Goal: Task Accomplishment & Management: Use online tool/utility

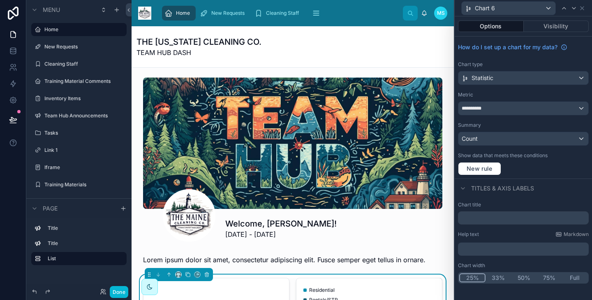
scroll to position [208, 0]
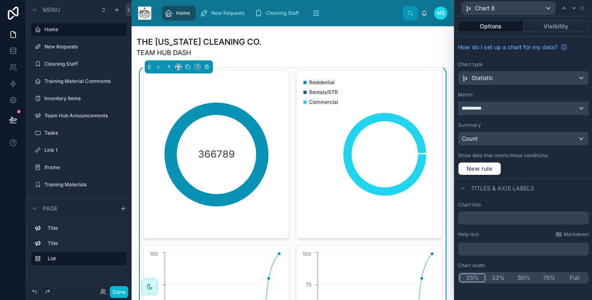
click at [490, 109] on div "**********" at bounding box center [523, 108] width 130 height 13
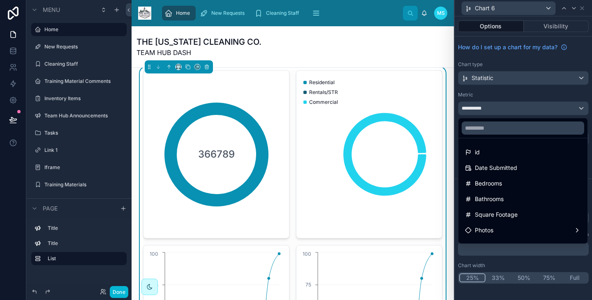
click at [556, 25] on div at bounding box center [523, 150] width 137 height 300
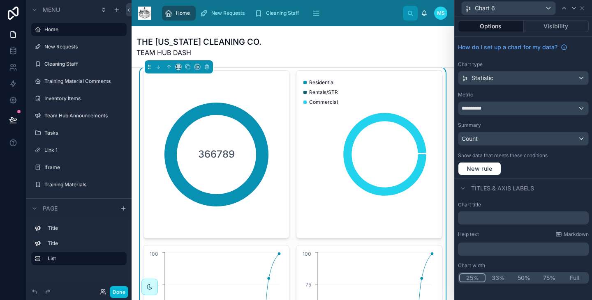
click at [556, 25] on button "Visibility" at bounding box center [556, 27] width 65 height 12
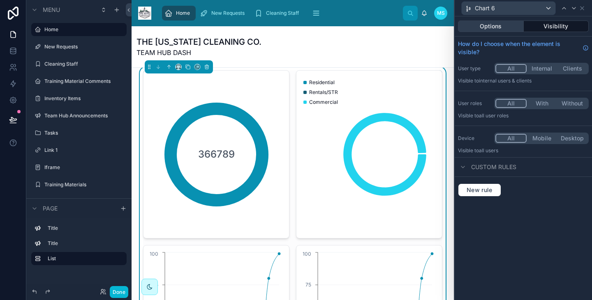
click at [496, 29] on button "Options" at bounding box center [491, 27] width 66 height 12
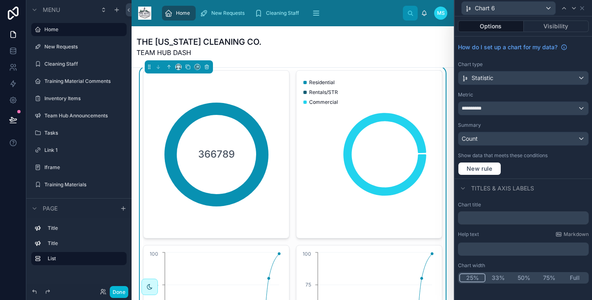
click at [395, 148] on icon "chart" at bounding box center [367, 155] width 133 height 158
click at [490, 113] on div "**********" at bounding box center [523, 108] width 130 height 13
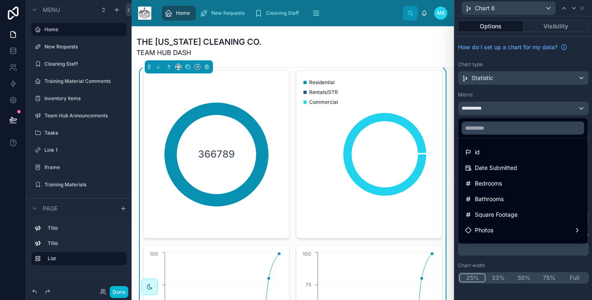
click at [489, 105] on div at bounding box center [523, 150] width 137 height 300
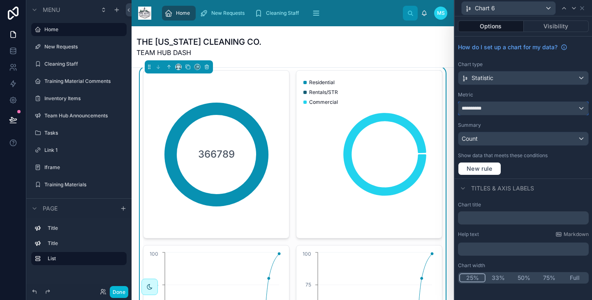
click at [489, 105] on div "**********" at bounding box center [523, 108] width 130 height 13
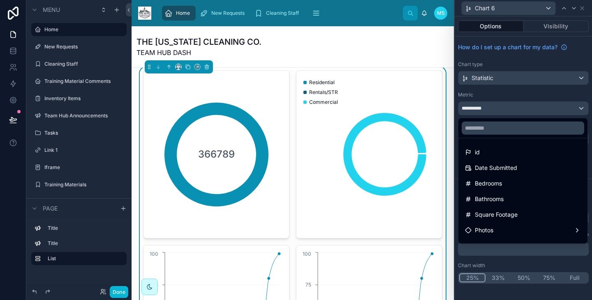
click at [489, 105] on div at bounding box center [523, 150] width 137 height 300
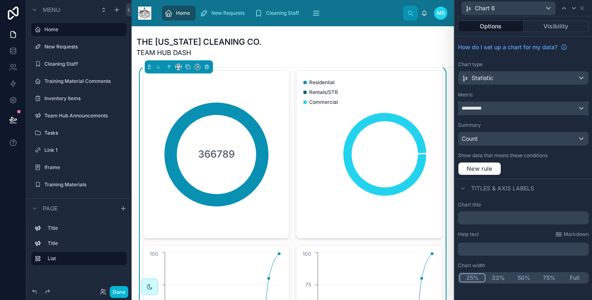
click at [489, 105] on div "**********" at bounding box center [523, 108] width 130 height 13
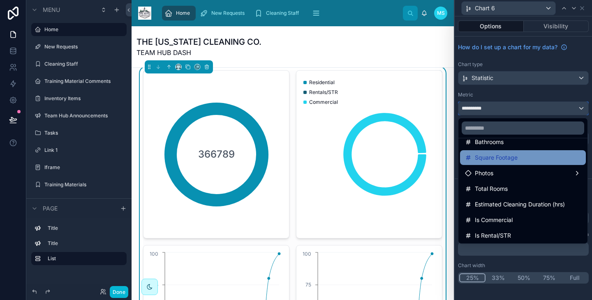
scroll to position [62, 0]
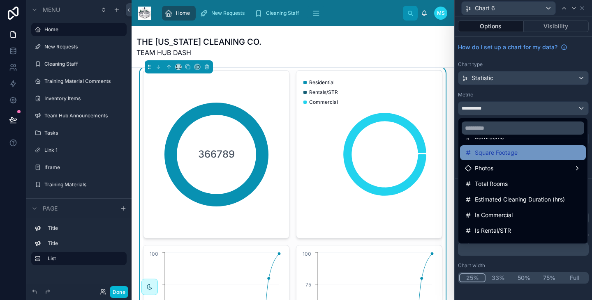
click at [496, 210] on div "Is Commercial" at bounding box center [523, 215] width 126 height 15
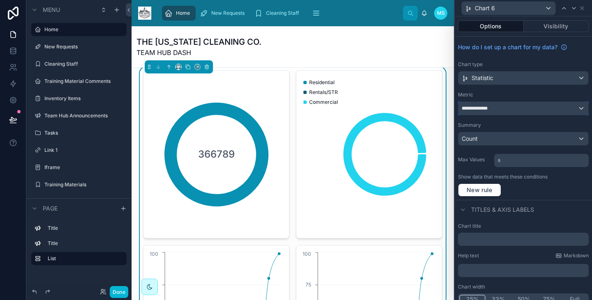
click at [507, 108] on div "**********" at bounding box center [523, 108] width 130 height 13
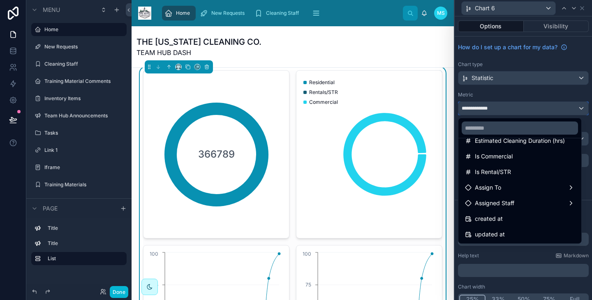
scroll to position [0, 0]
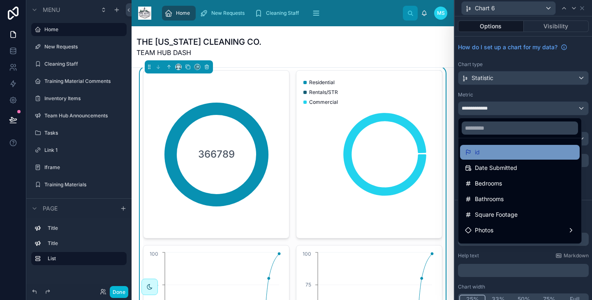
click at [496, 152] on div "id" at bounding box center [520, 153] width 110 height 10
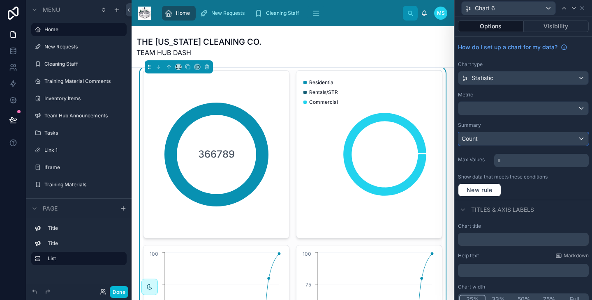
click at [494, 134] on div "Count" at bounding box center [523, 138] width 130 height 13
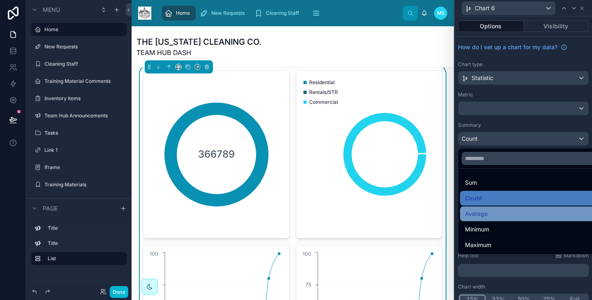
click at [489, 218] on div "Average" at bounding box center [529, 214] width 129 height 10
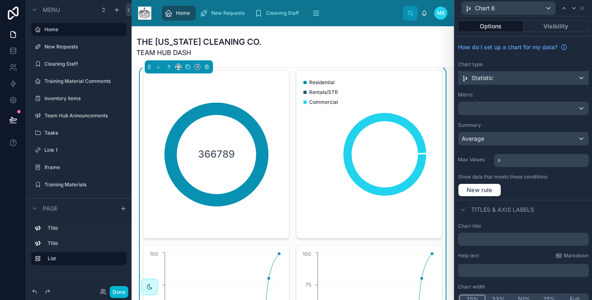
click at [500, 75] on div "Statistic" at bounding box center [523, 78] width 130 height 13
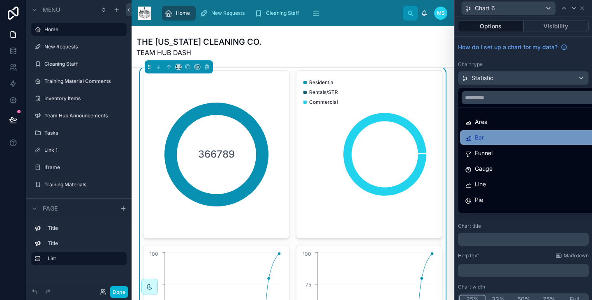
click at [489, 141] on div "Bar" at bounding box center [529, 138] width 129 height 10
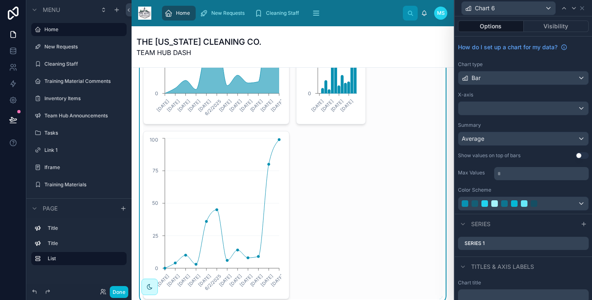
scroll to position [674, 0]
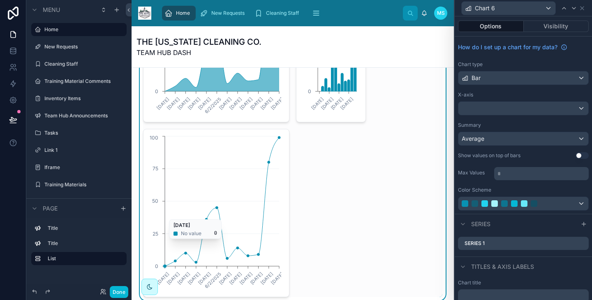
click at [279, 144] on icon "[DATE] [DATE] [DATE] [DATE] [DATE] [DATE] [DATE] [DATE] [DATE] [DATE] [DATE] [D…" at bounding box center [214, 213] width 133 height 158
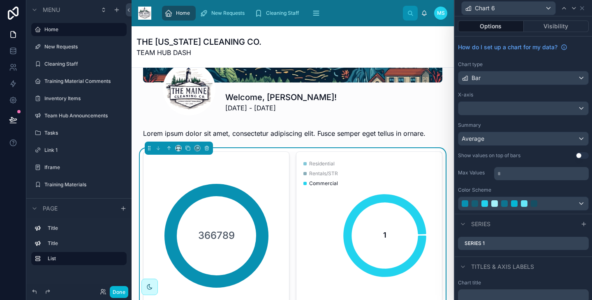
scroll to position [123, 0]
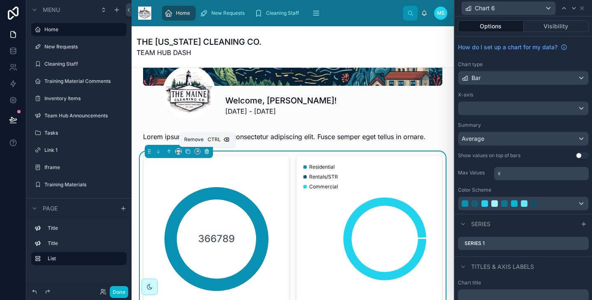
click at [207, 151] on icon at bounding box center [207, 152] width 6 height 6
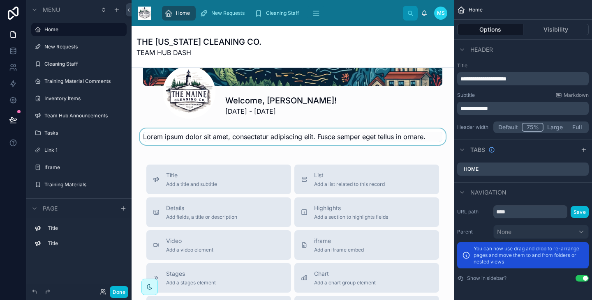
click at [221, 139] on div at bounding box center [292, 137] width 309 height 16
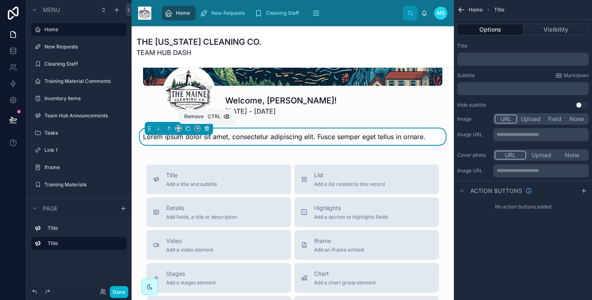
click at [210, 129] on button at bounding box center [206, 128] width 9 height 9
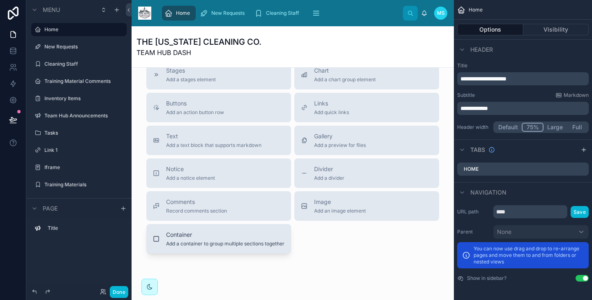
scroll to position [304, 0]
click at [175, 244] on span "Add a container to group multiple sections together" at bounding box center [225, 243] width 118 height 7
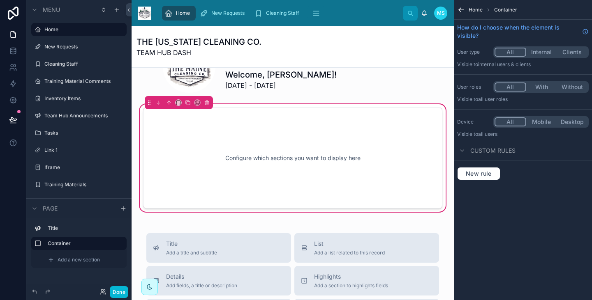
scroll to position [144, 0]
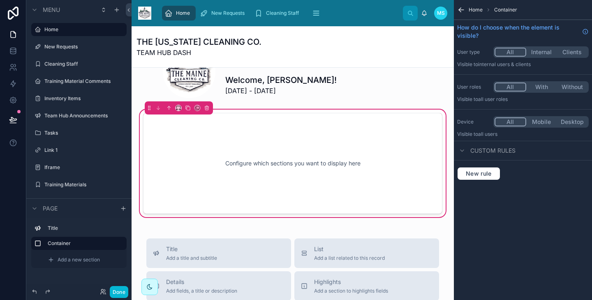
click at [466, 9] on div "Home Container" at bounding box center [523, 10] width 138 height 20
click at [463, 9] on icon "scrollable content" at bounding box center [461, 10] width 8 height 8
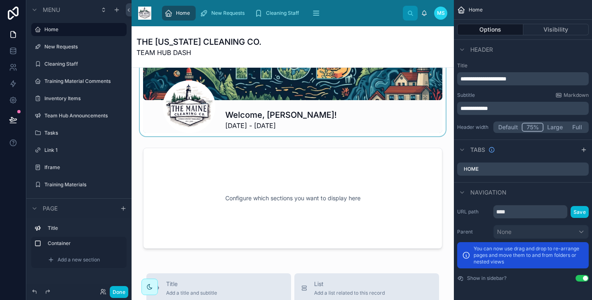
scroll to position [108, 0]
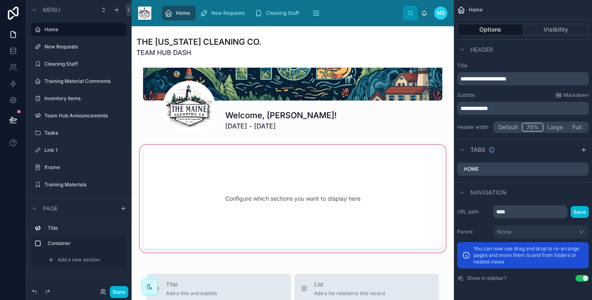
click at [359, 191] on div at bounding box center [292, 198] width 309 height 111
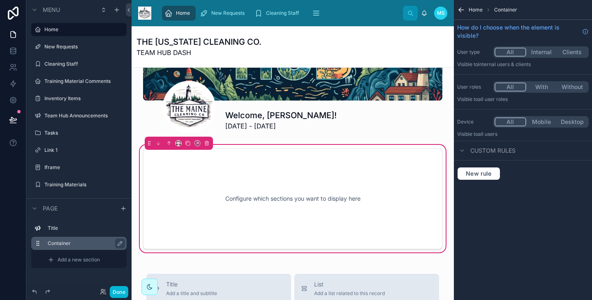
click at [76, 244] on label "Container" at bounding box center [84, 243] width 72 height 7
click at [120, 244] on icon "scrollable content" at bounding box center [120, 244] width 4 height 4
click at [118, 245] on icon "scrollable content" at bounding box center [118, 243] width 4 height 3
click at [95, 258] on span "Add a new section" at bounding box center [79, 260] width 42 height 7
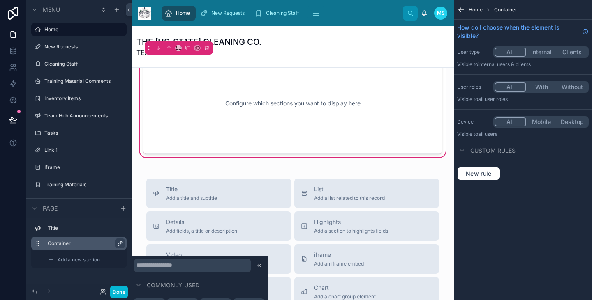
scroll to position [237, 0]
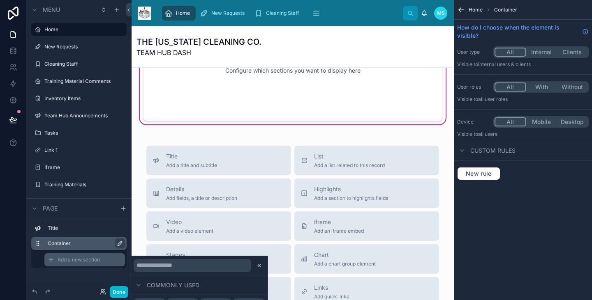
click at [96, 261] on span "Add a new section" at bounding box center [79, 260] width 42 height 7
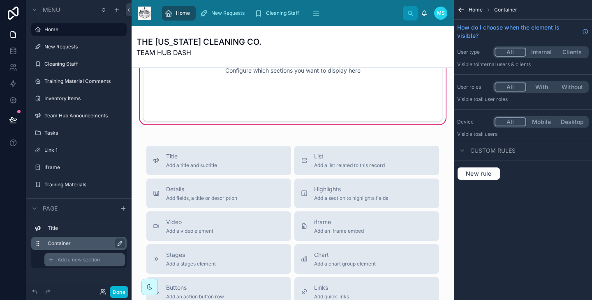
click at [96, 261] on span "Add a new section" at bounding box center [79, 260] width 42 height 7
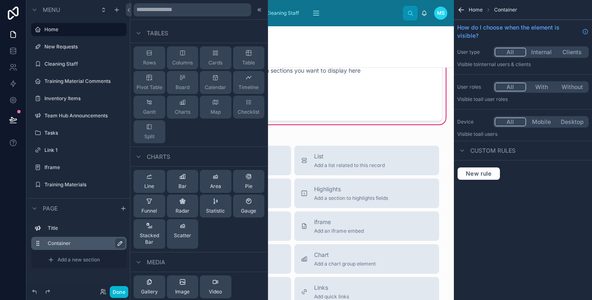
scroll to position [121, 0]
click at [238, 184] on button "Pie" at bounding box center [249, 180] width 32 height 23
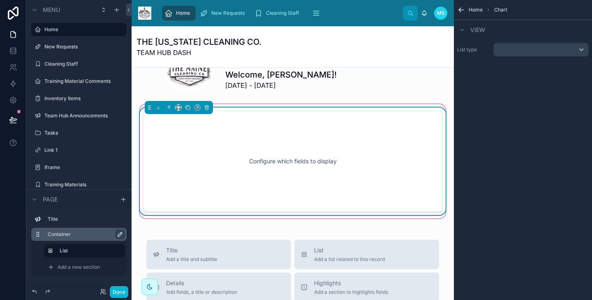
scroll to position [147, 0]
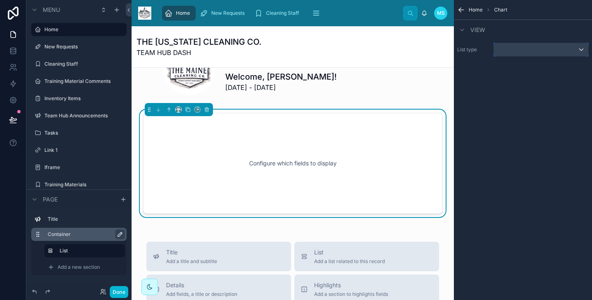
click at [512, 50] on div "scrollable content" at bounding box center [541, 49] width 95 height 13
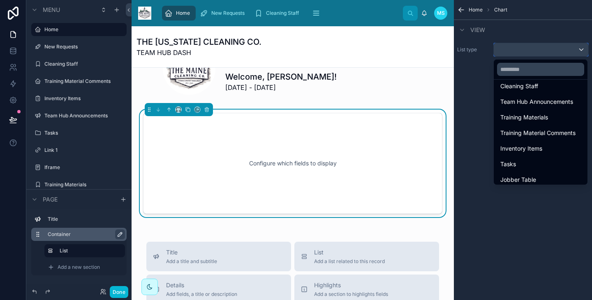
scroll to position [114, 0]
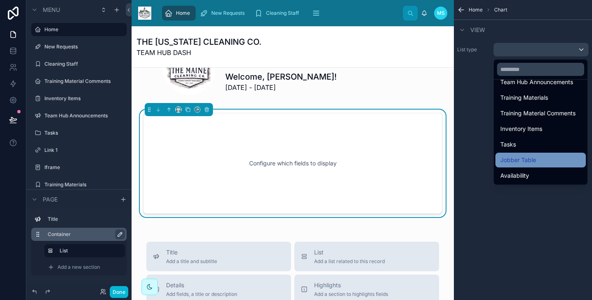
click at [557, 162] on div "Jobber Table" at bounding box center [540, 160] width 81 height 10
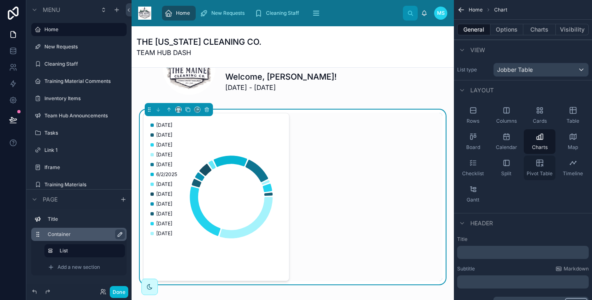
scroll to position [30, 0]
